Goal: Task Accomplishment & Management: Use online tool/utility

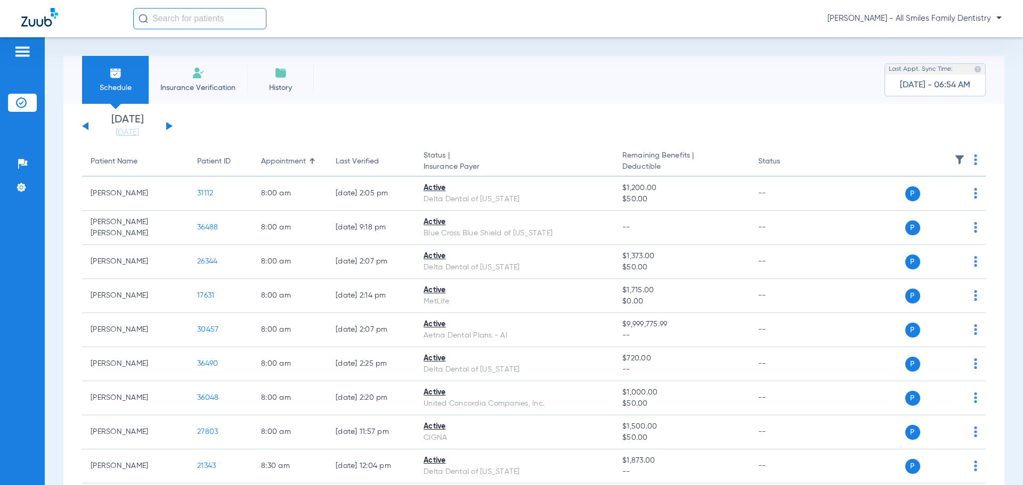
click at [173, 125] on app-single-date-navigator "[DATE] [DATE] [DATE] [DATE] [DATE] [DATE] [DATE] [DATE] [DATE] [DATE] [DATE] [D…" at bounding box center [534, 126] width 904 height 23
click at [168, 125] on button at bounding box center [169, 126] width 6 height 8
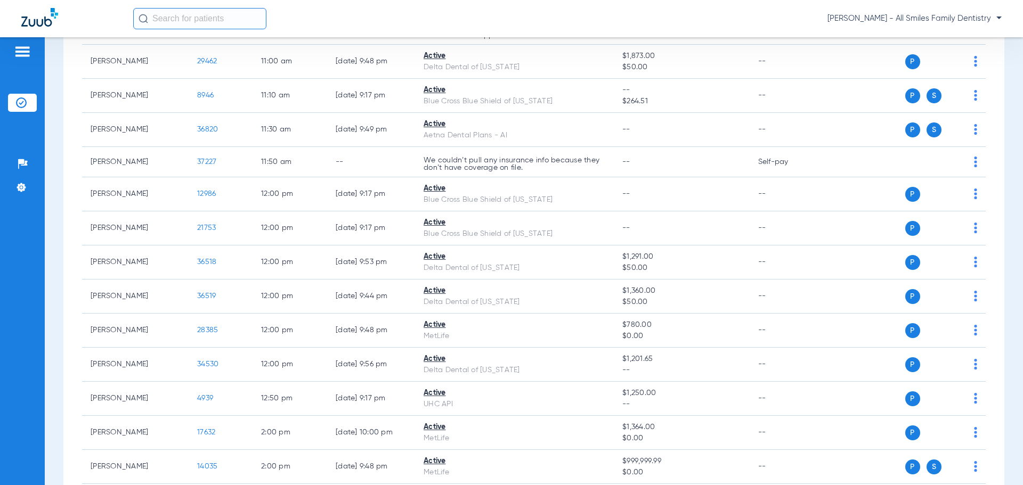
scroll to position [1279, 0]
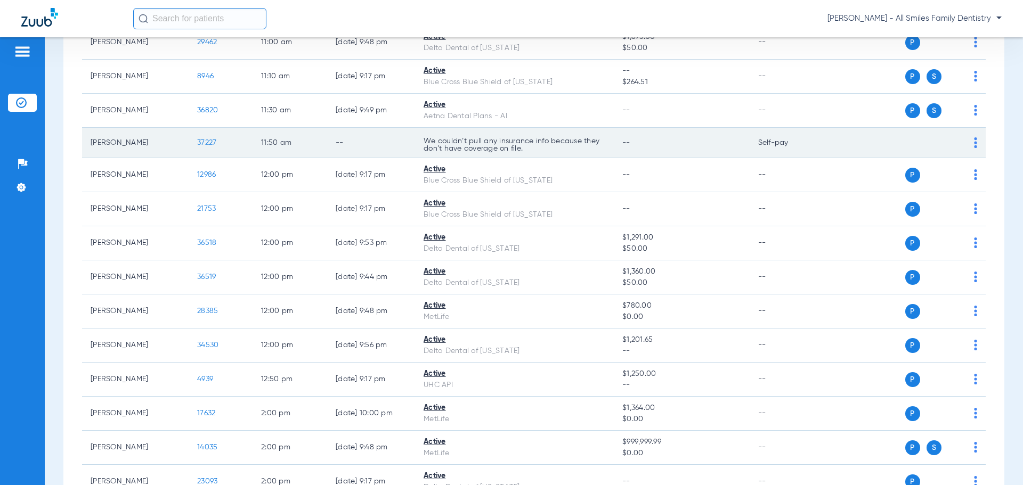
click at [212, 143] on span "37227" at bounding box center [206, 142] width 19 height 7
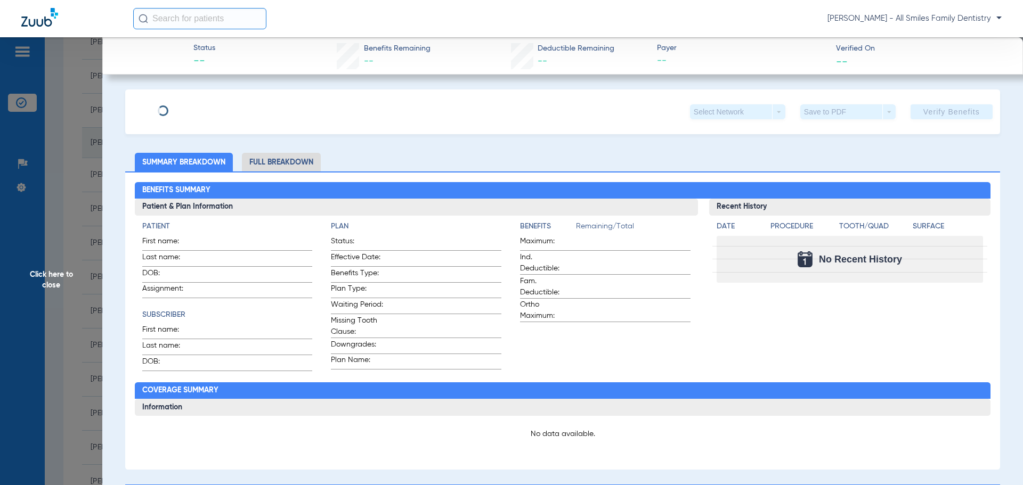
type input "[PERSON_NAME]"
type input "[DATE]"
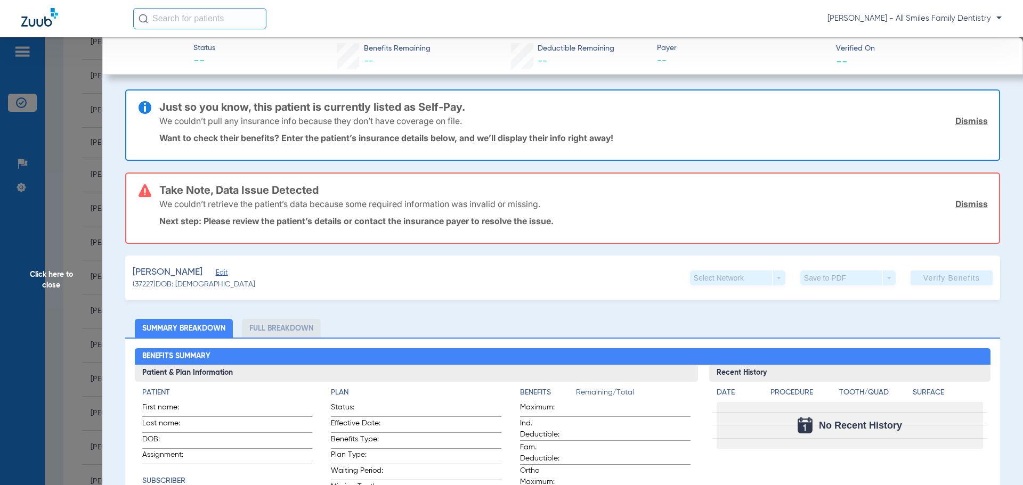
click at [225, 276] on span "Edit" at bounding box center [221, 274] width 10 height 10
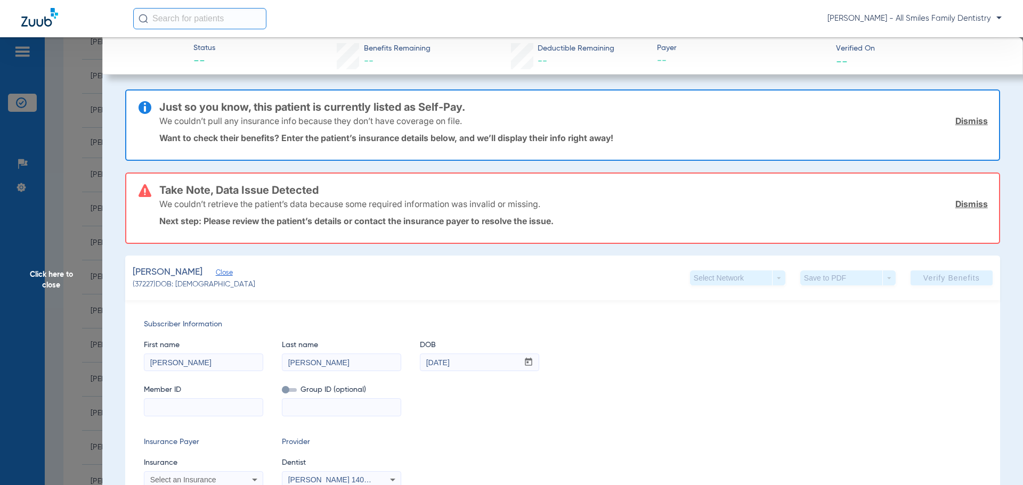
scroll to position [53, 0]
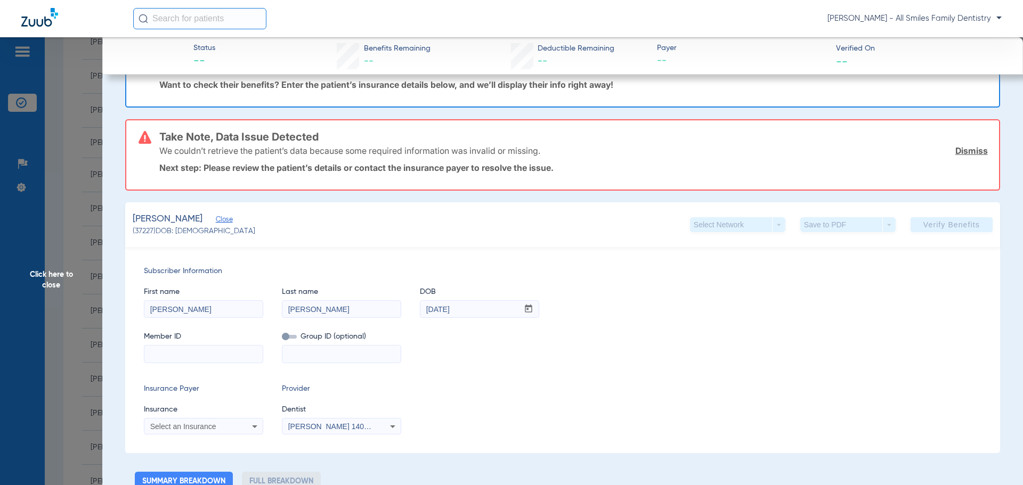
click at [183, 355] on input at bounding box center [203, 354] width 118 height 17
type input "U89394430"
click at [202, 423] on span "Select an Insurance" at bounding box center [183, 427] width 66 height 9
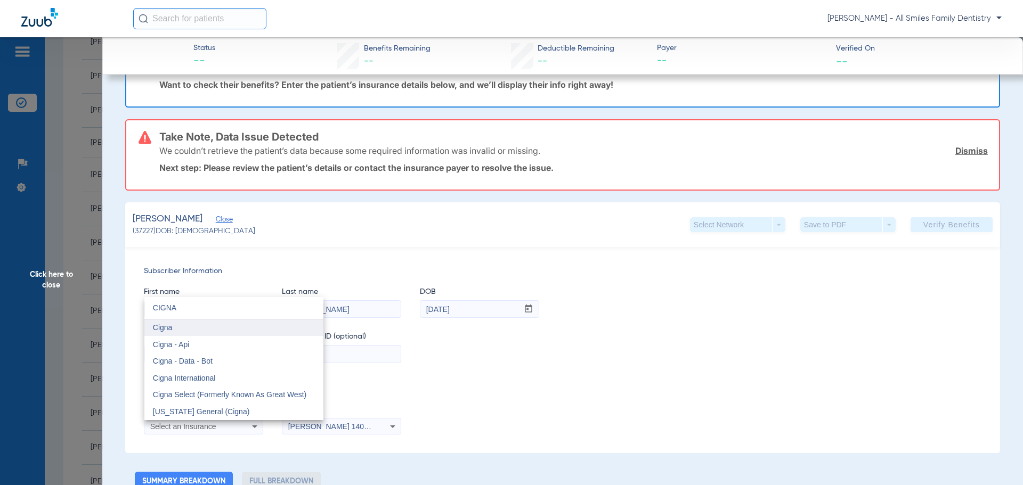
type input "CIGNA"
click at [166, 326] on span "Cigna" at bounding box center [163, 327] width 20 height 9
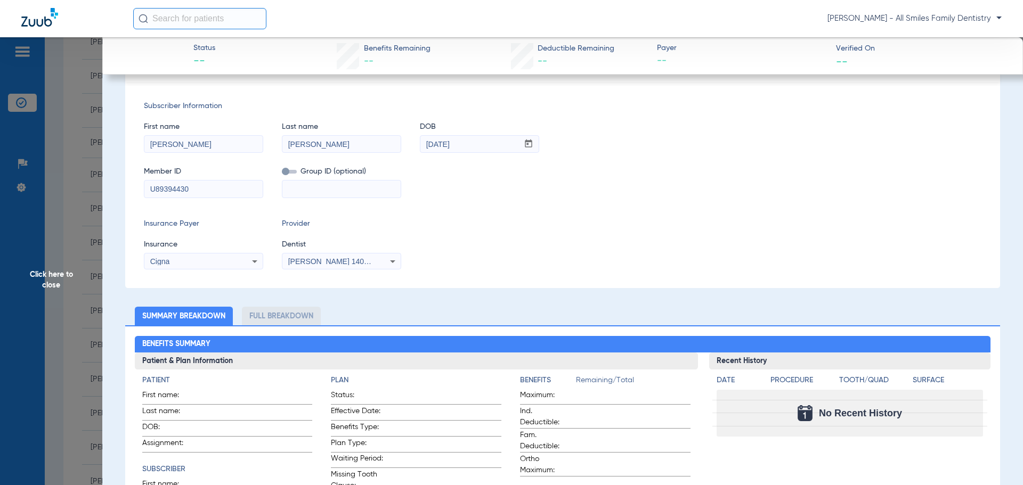
scroll to position [0, 0]
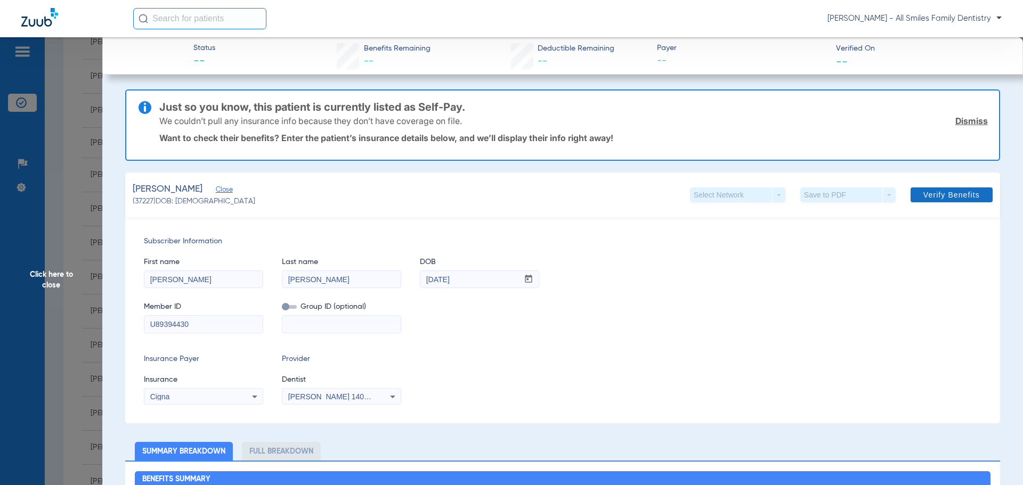
click at [937, 197] on span "Verify Benefits" at bounding box center [951, 195] width 56 height 9
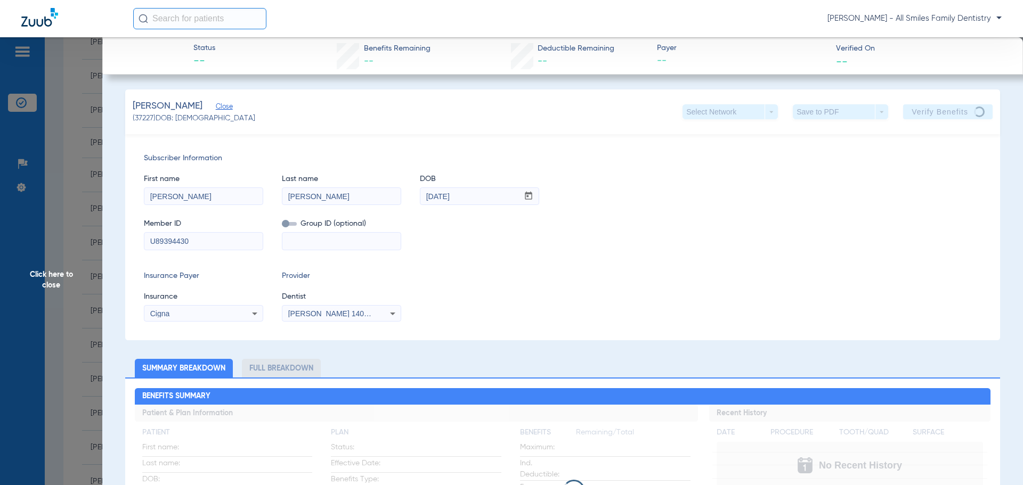
click at [62, 280] on span "Click here to close" at bounding box center [51, 279] width 102 height 485
